Goal: Task Accomplishment & Management: Complete application form

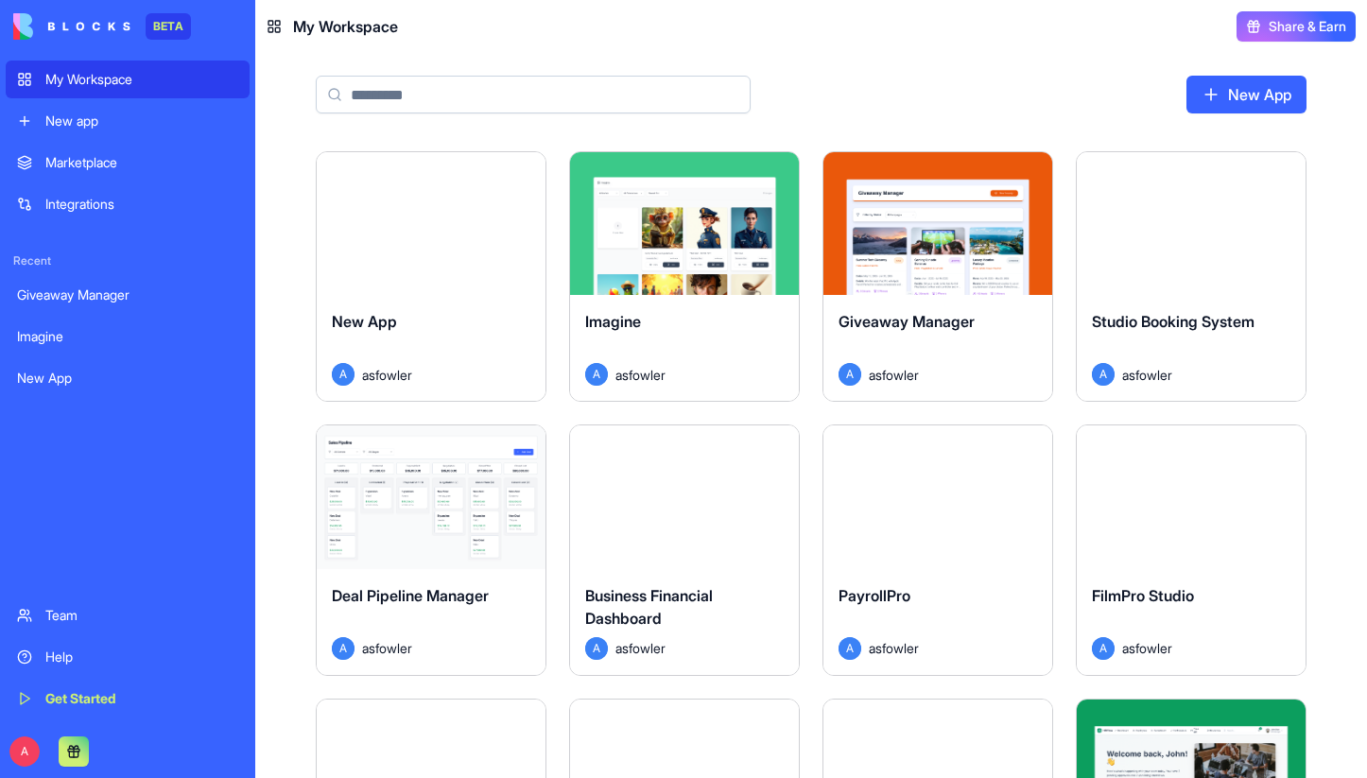
click at [119, 165] on div "Marketplace" at bounding box center [141, 162] width 193 height 19
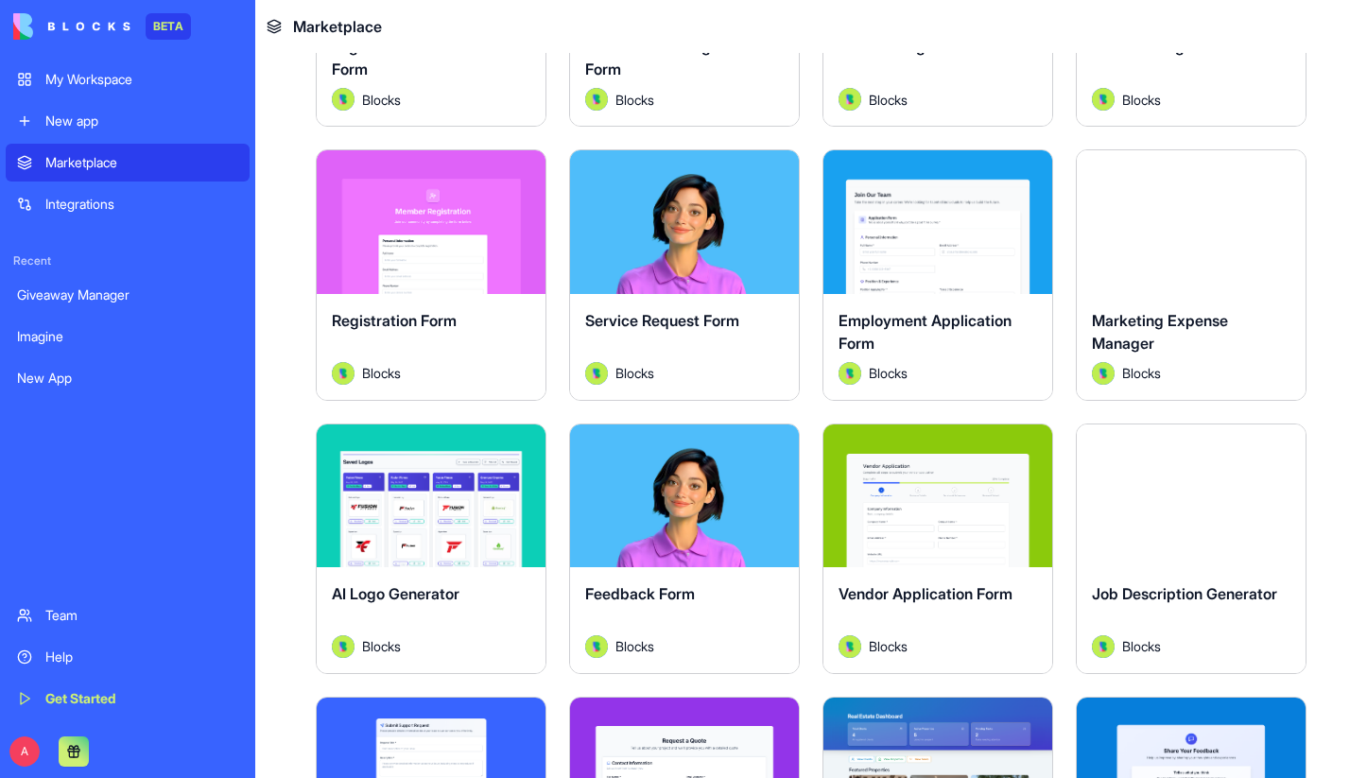
scroll to position [1661, 0]
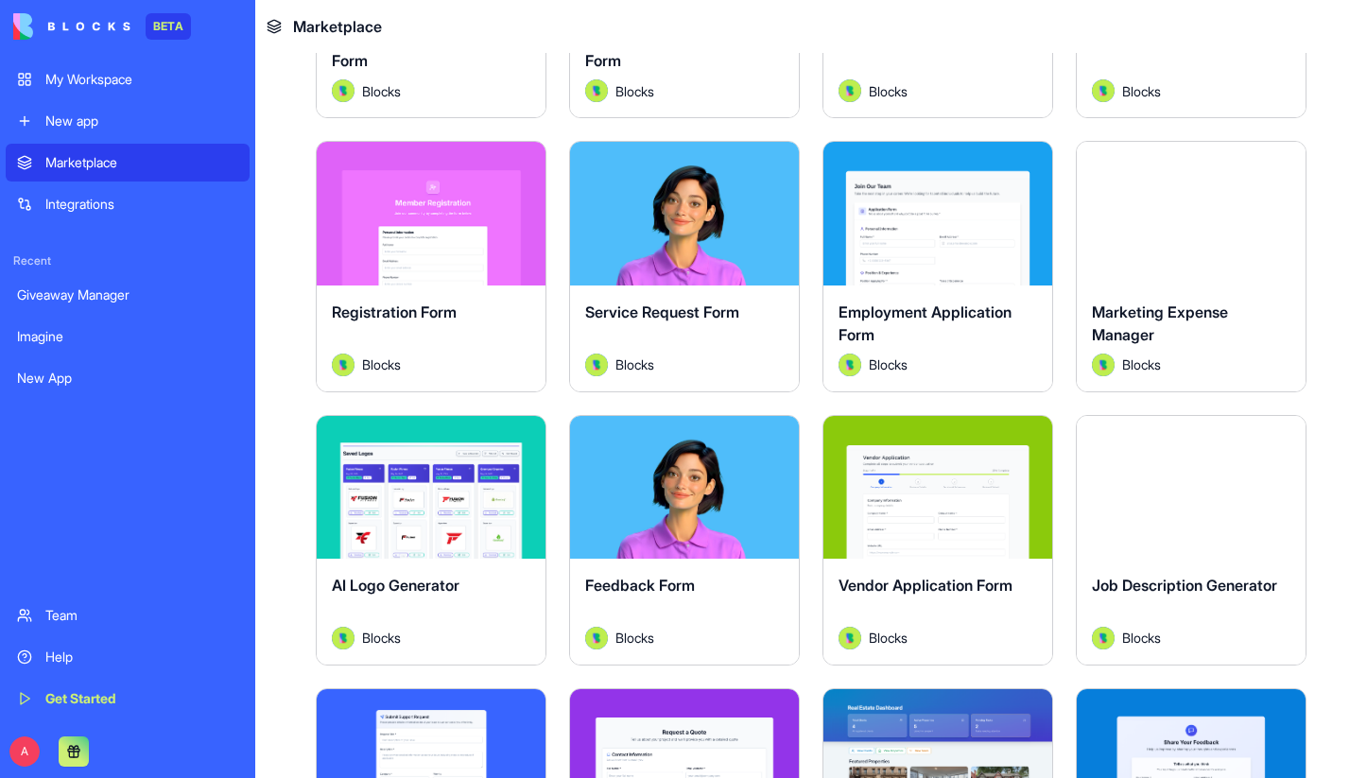
click at [911, 260] on div "Explore" at bounding box center [937, 213] width 229 height 143
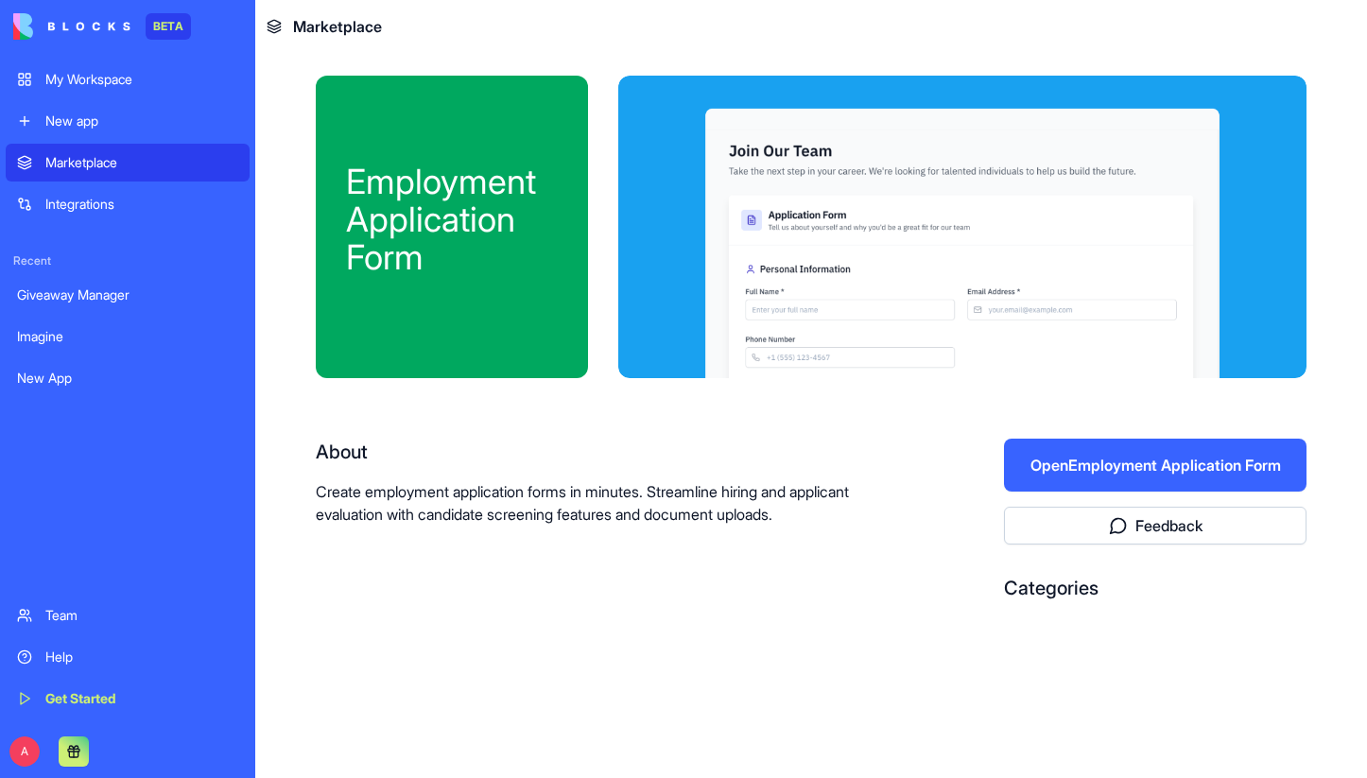
click at [1080, 465] on button "Open Employment Application Form" at bounding box center [1155, 465] width 303 height 53
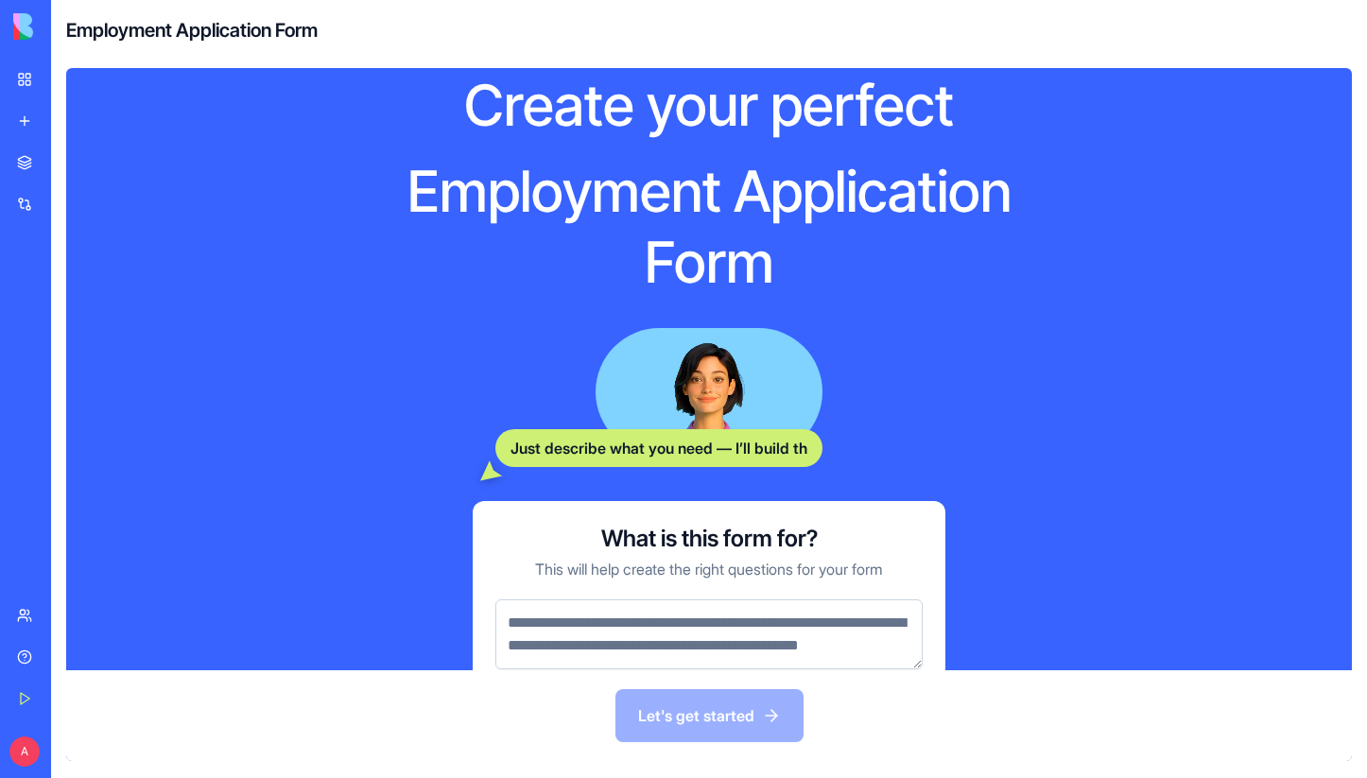
scroll to position [103, 0]
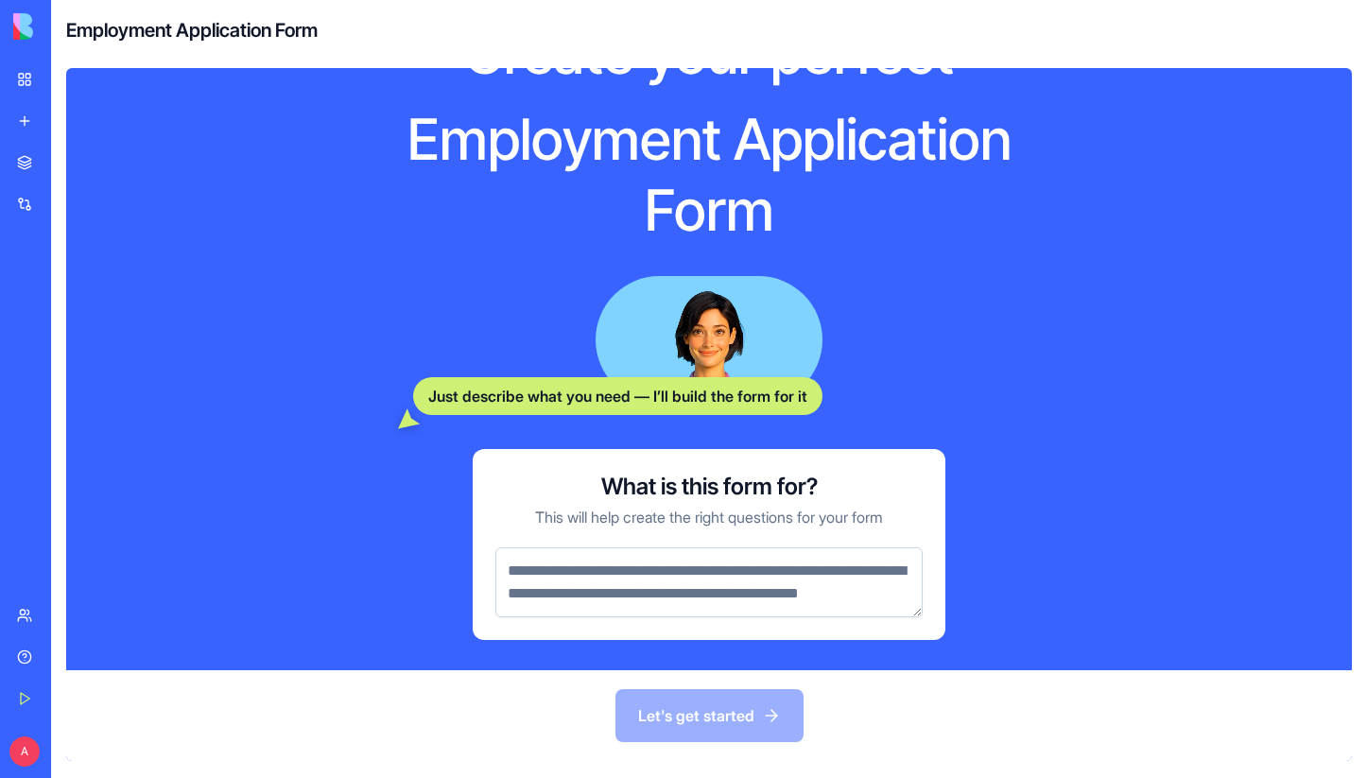
drag, startPoint x: 508, startPoint y: 546, endPoint x: 731, endPoint y: 595, distance: 228.5
click at [769, 587] on textarea at bounding box center [708, 582] width 427 height 70
drag, startPoint x: 694, startPoint y: 599, endPoint x: 538, endPoint y: 558, distance: 161.4
click at [538, 557] on textarea at bounding box center [708, 582] width 427 height 70
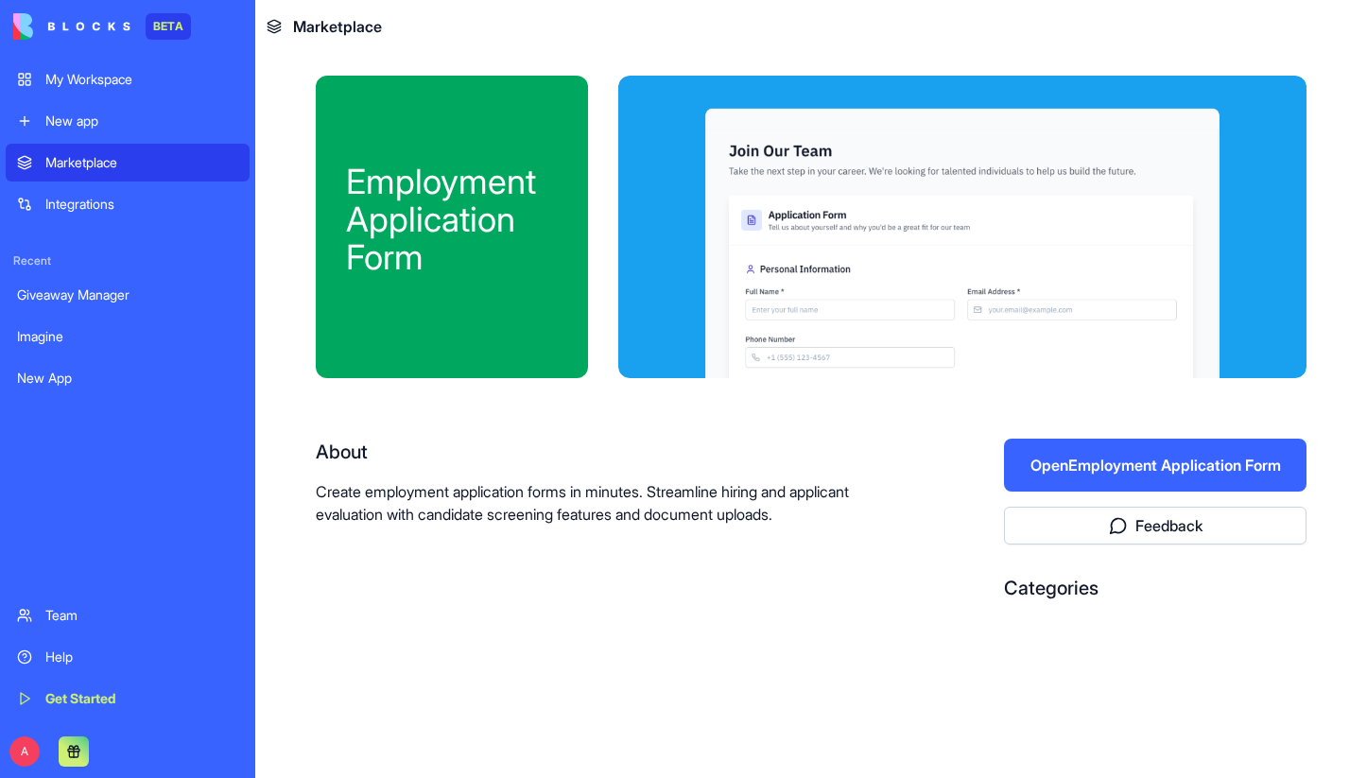
click at [100, 88] on link "My Workspace" at bounding box center [128, 80] width 244 height 38
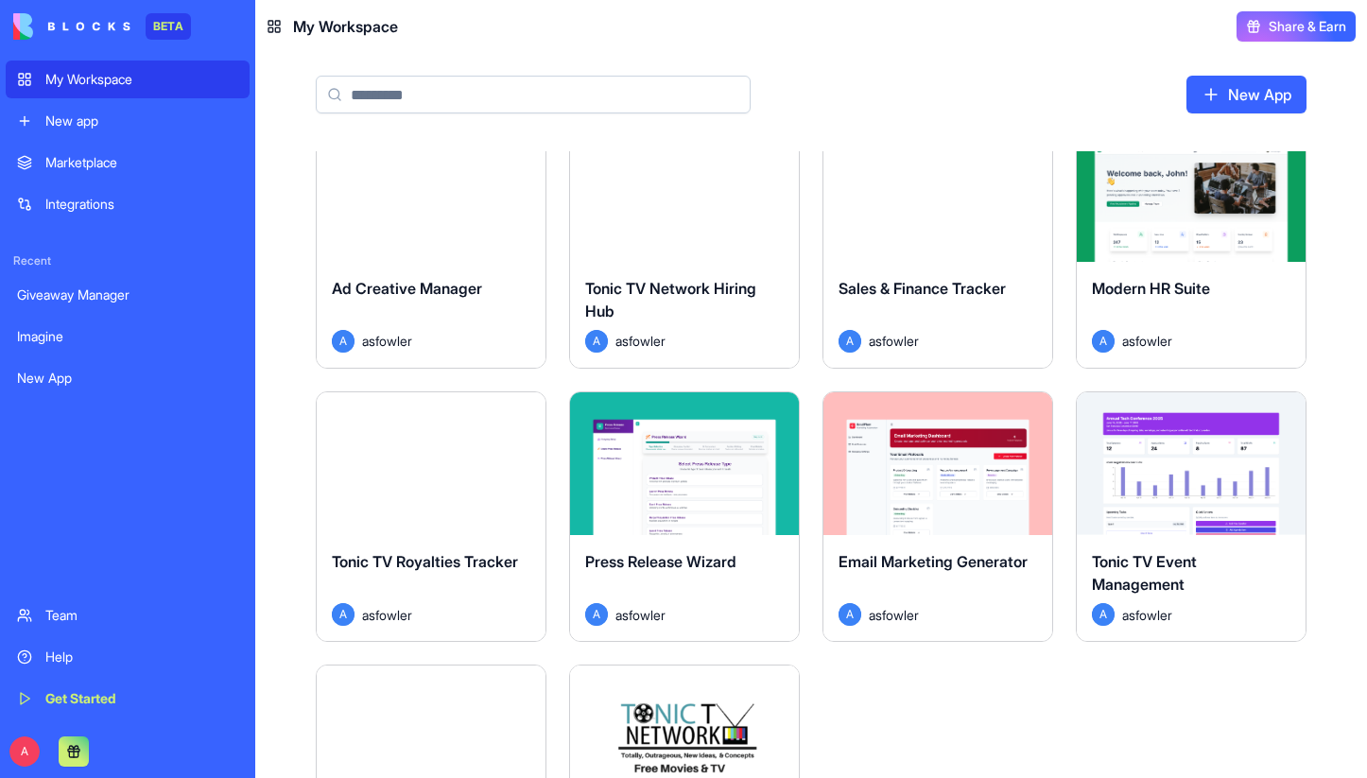
scroll to position [839, 0]
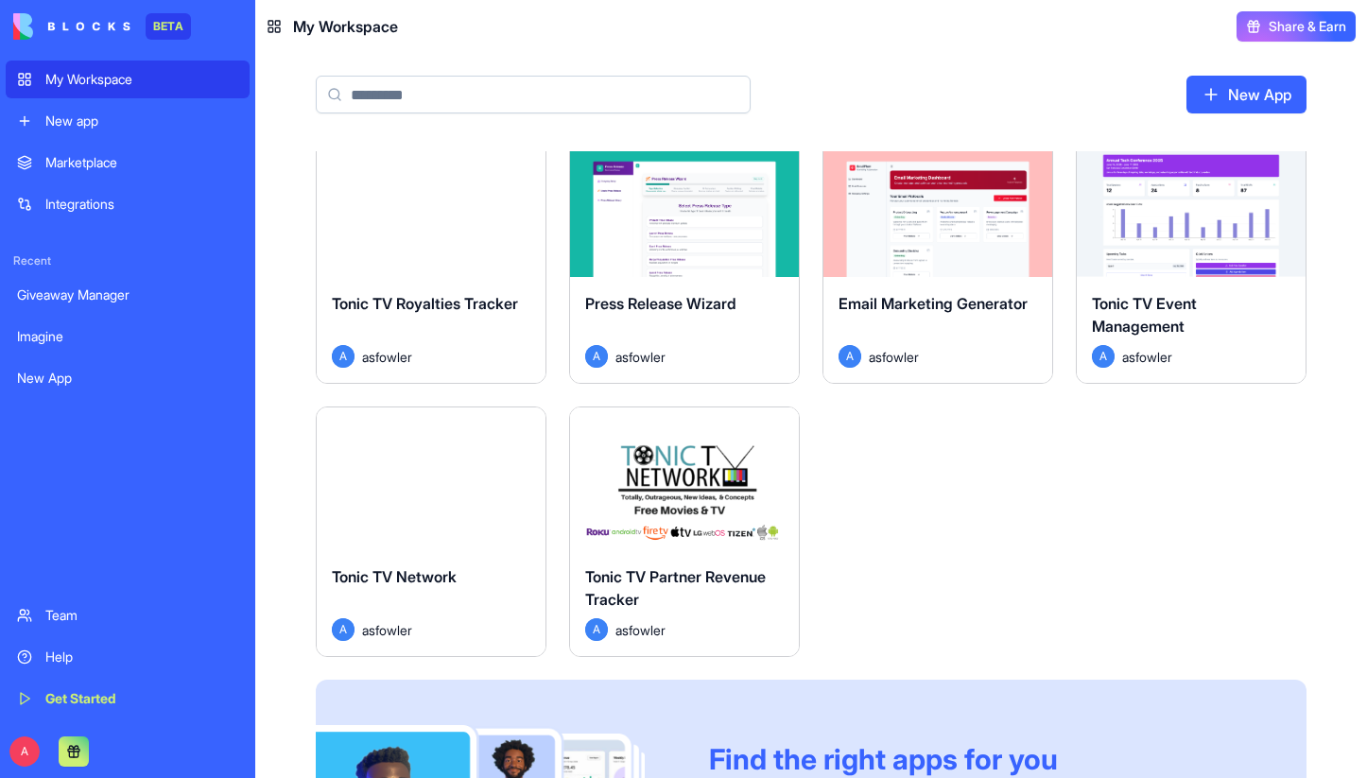
click at [691, 475] on button "Launch" at bounding box center [685, 479] width 142 height 38
